Goal: Information Seeking & Learning: Learn about a topic

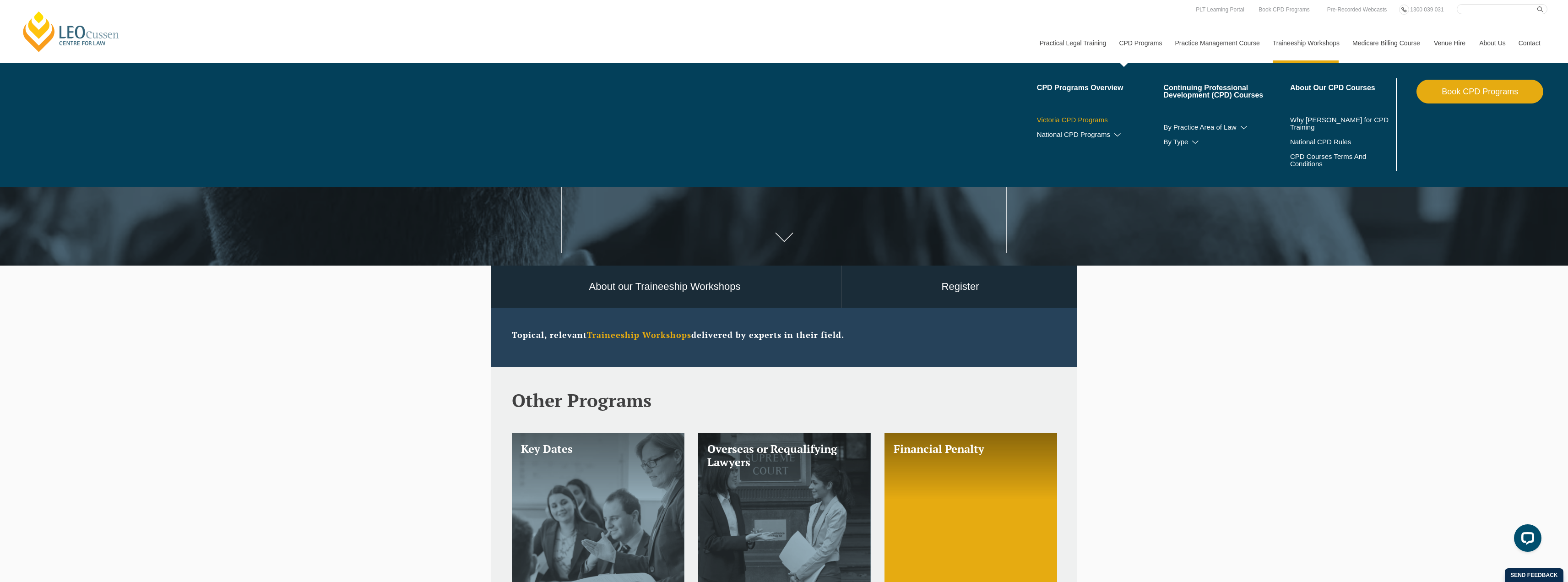
click at [1094, 120] on link "Victoria CPD Programs" at bounding box center [1101, 120] width 127 height 7
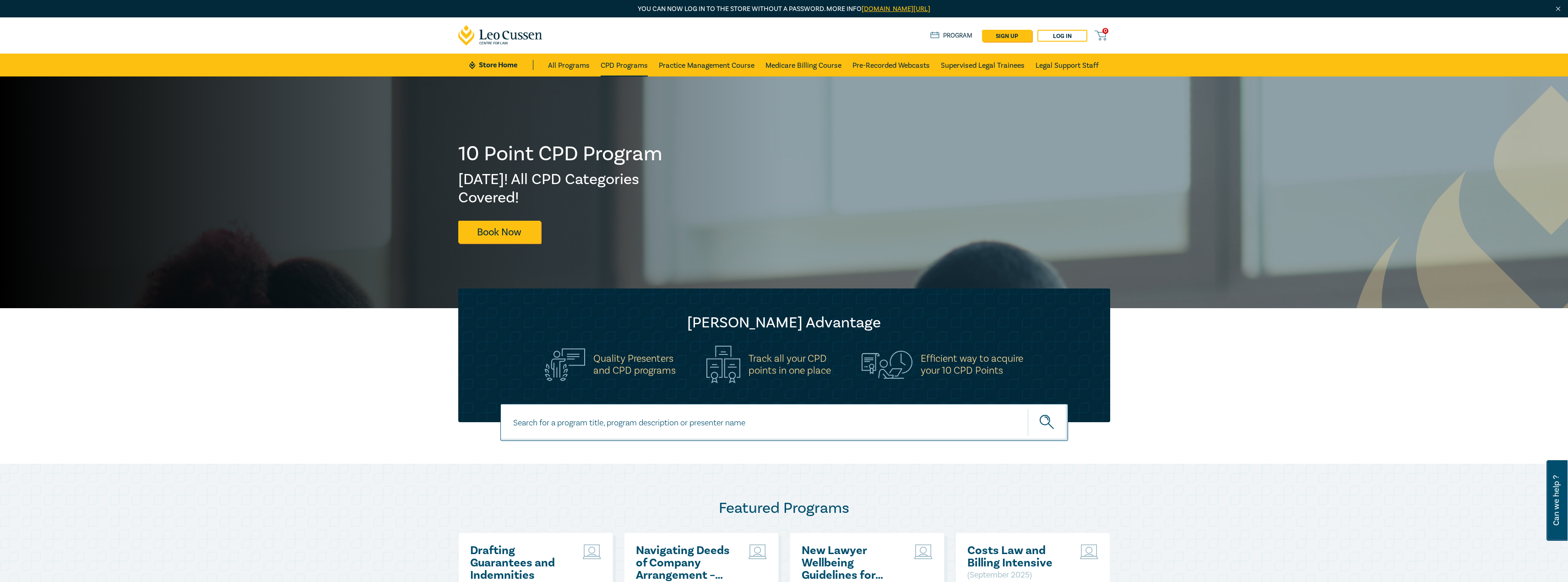
click at [621, 67] on link "CPD Programs" at bounding box center [624, 65] width 47 height 23
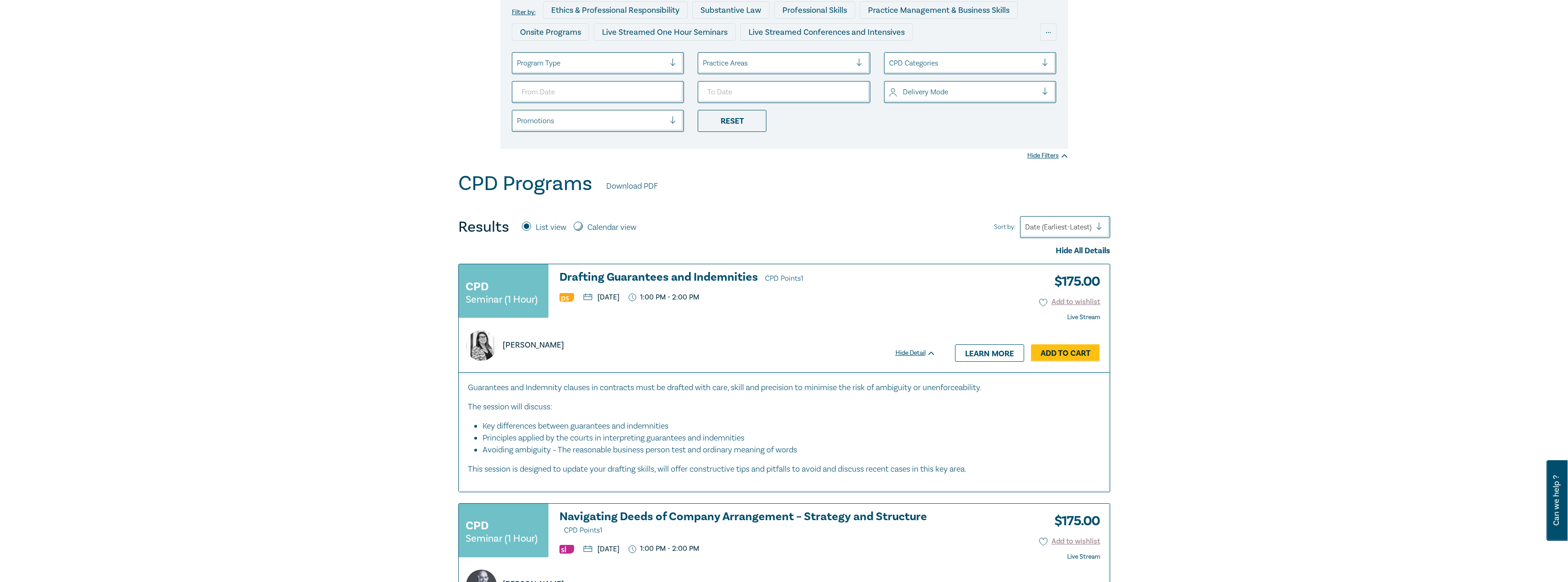
scroll to position [138, 0]
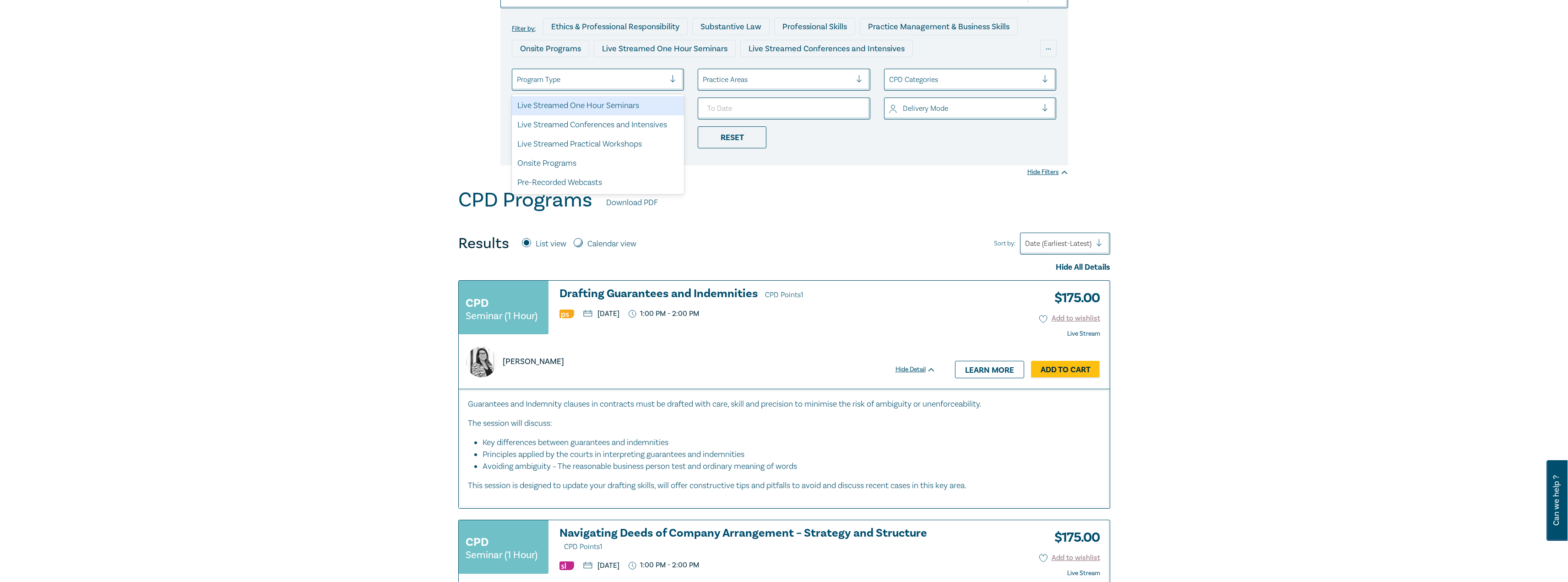
click at [572, 81] on div at bounding box center [591, 80] width 149 height 12
click at [573, 103] on div "Live Streamed One Hour Seminars" at bounding box center [598, 106] width 173 height 19
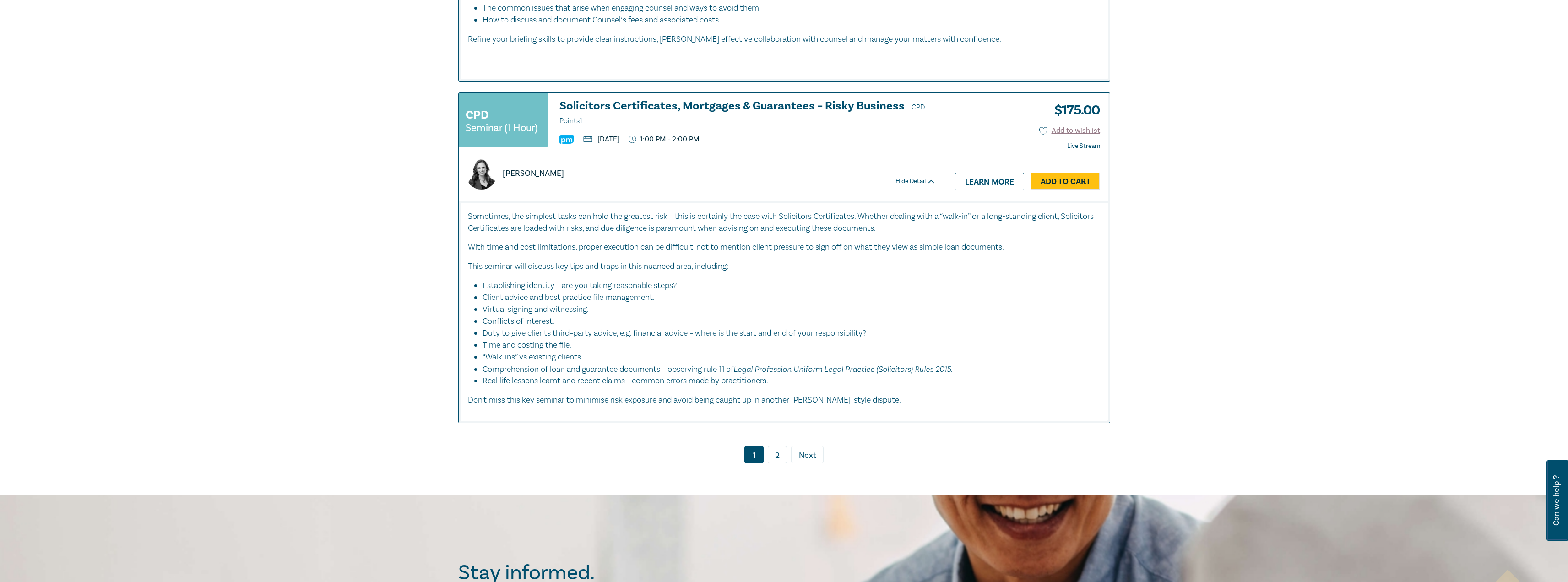
scroll to position [4304, 0]
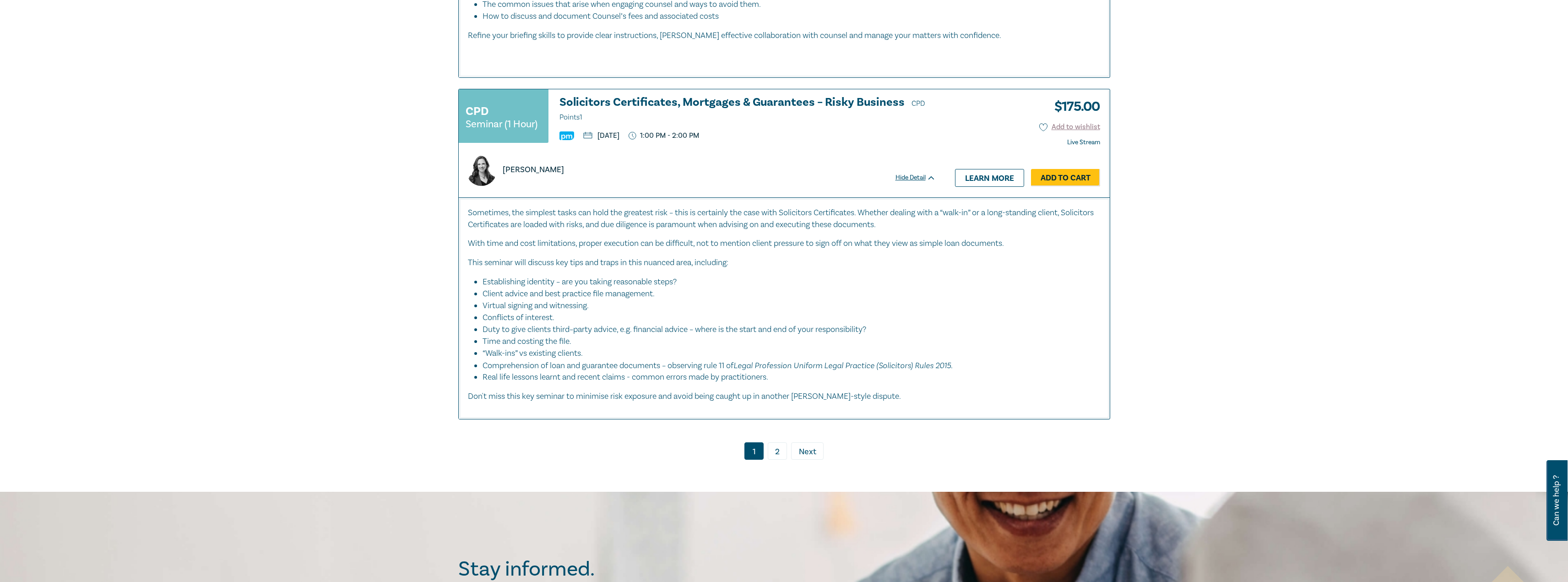
click at [777, 448] on link "2" at bounding box center [777, 451] width 19 height 18
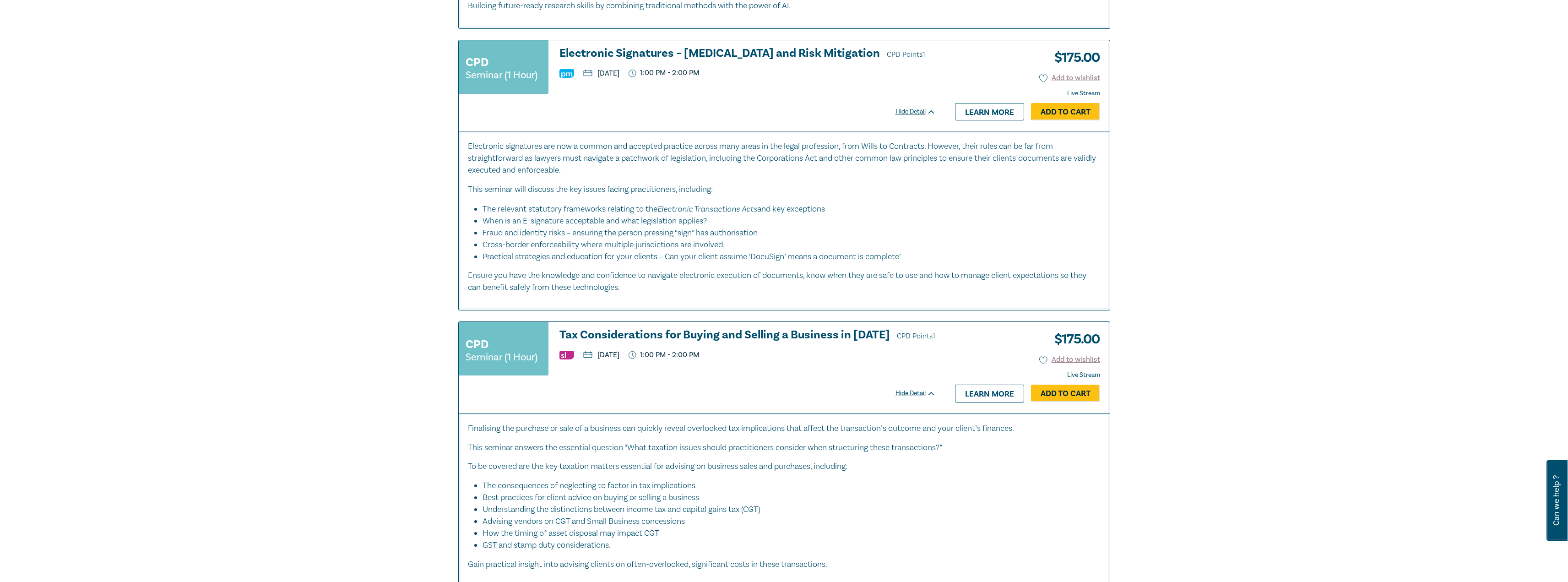
scroll to position [2991, 0]
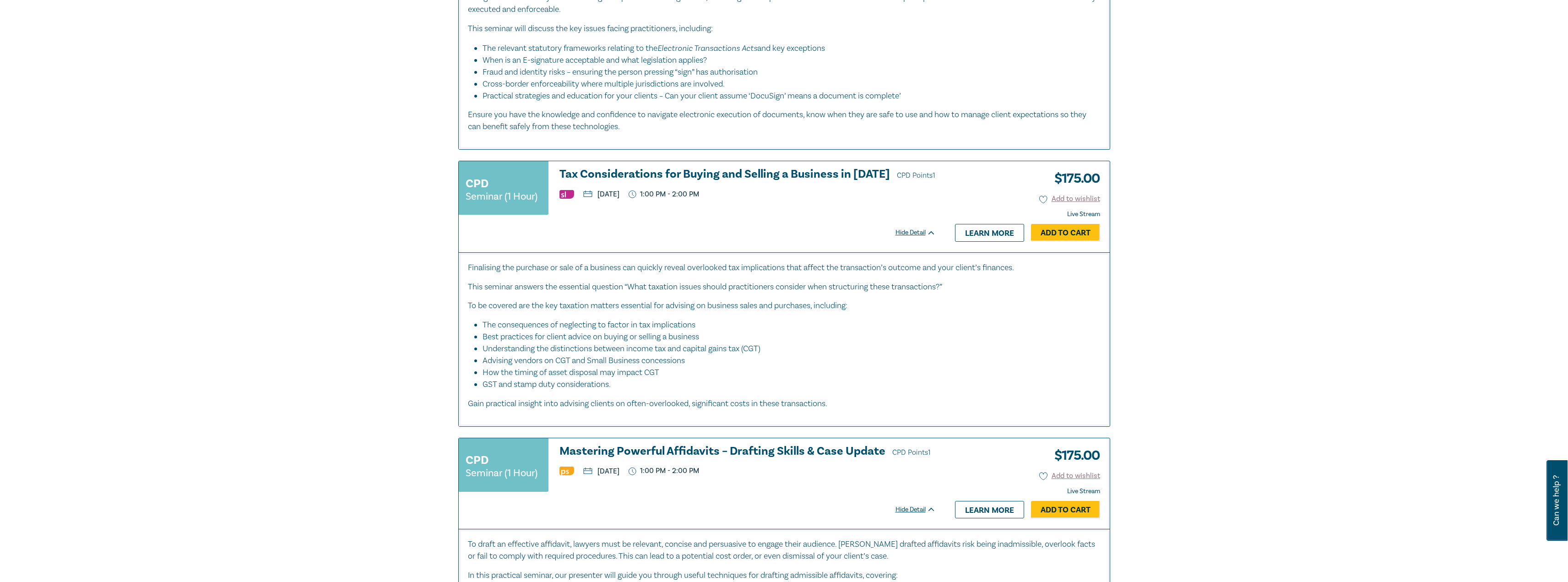
click at [664, 172] on h3 "Tax Considerations for Buying and Selling a Business in 2026 CPD Points 1" at bounding box center [747, 175] width 376 height 14
